Goal: Information Seeking & Learning: Learn about a topic

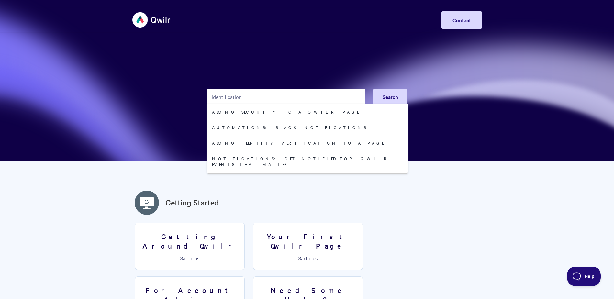
type input "identification"
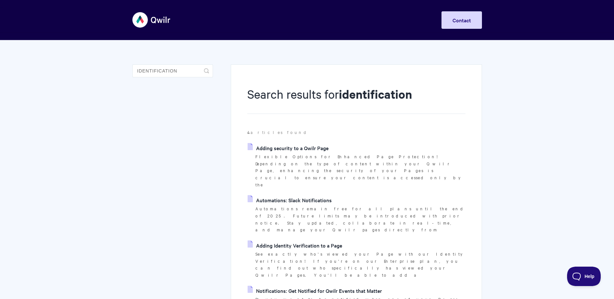
click at [165, 17] on img at bounding box center [151, 20] width 39 height 24
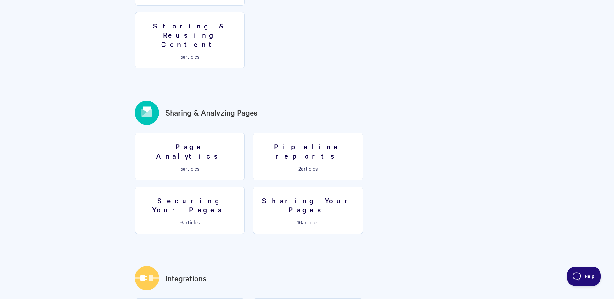
scroll to position [667, 0]
